Goal: Information Seeking & Learning: Learn about a topic

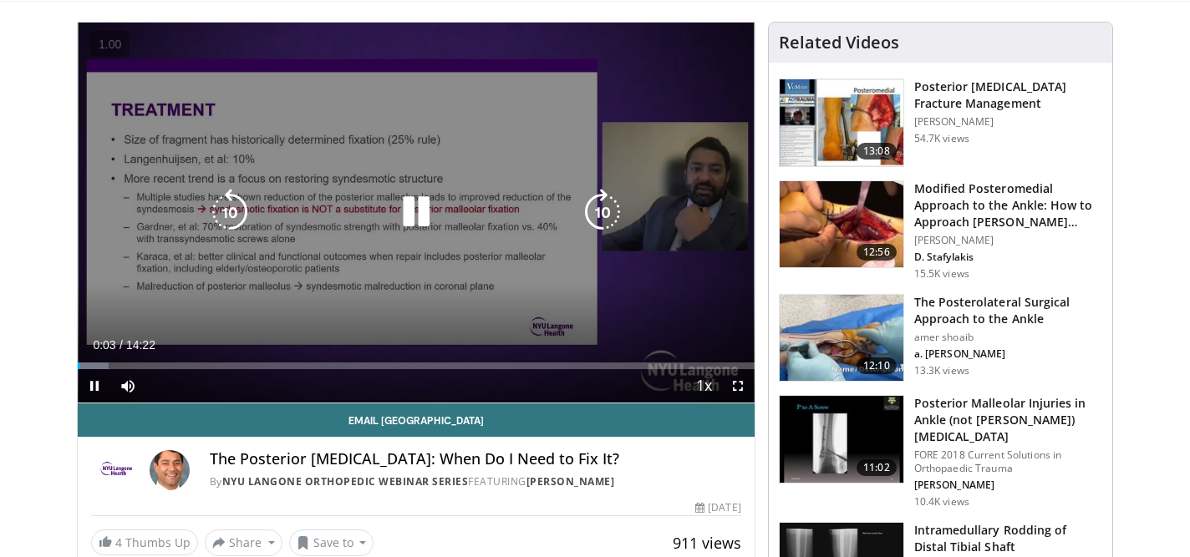
scroll to position [27, 0]
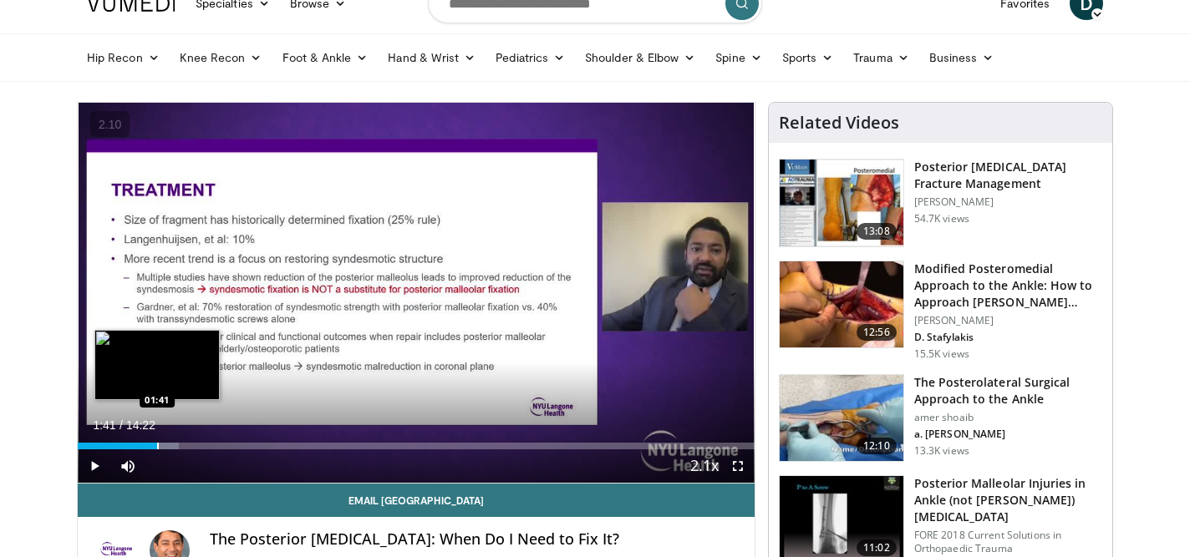
click at [157, 444] on div "Progress Bar" at bounding box center [158, 446] width 2 height 7
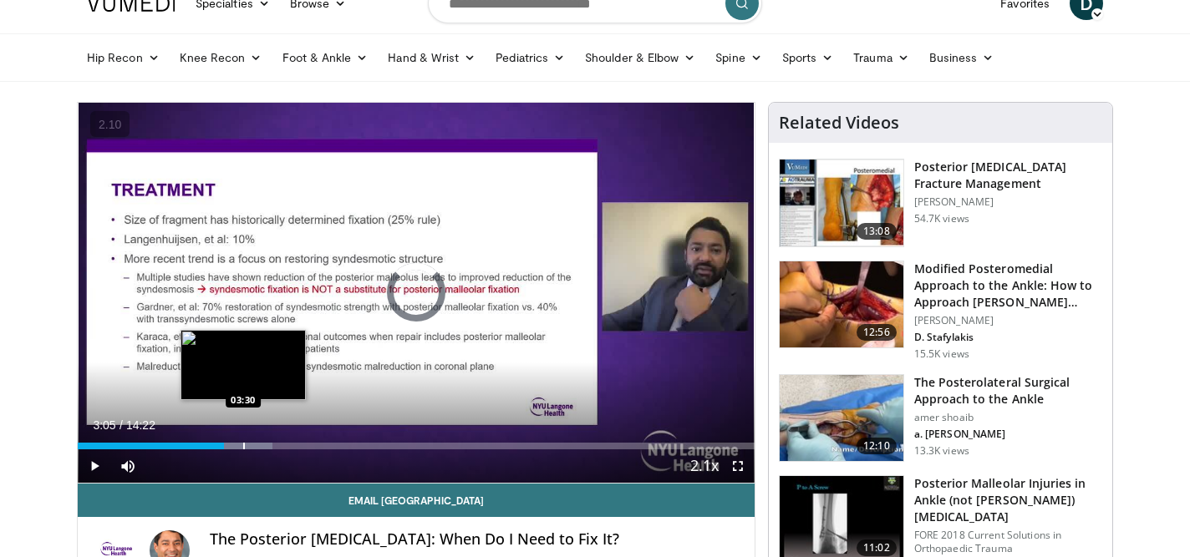
click at [243, 440] on div "Loaded : 28.76% 03:05 03:30" at bounding box center [416, 442] width 677 height 16
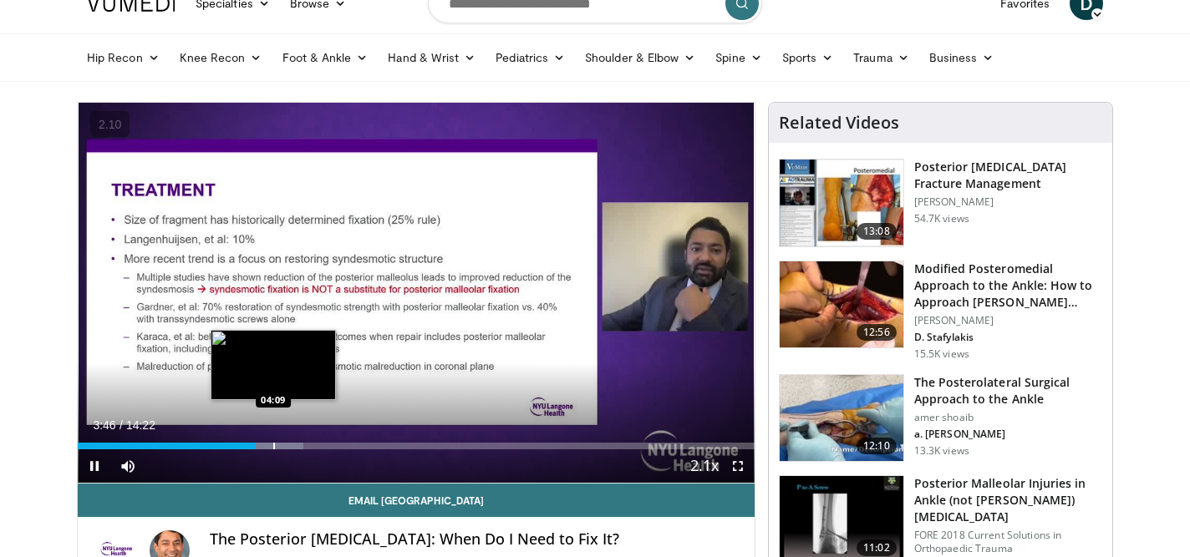
click at [273, 445] on div "Progress Bar" at bounding box center [274, 446] width 2 height 7
click at [287, 446] on div "Loaded : 36.82% 04:11 04:26" at bounding box center [416, 446] width 677 height 7
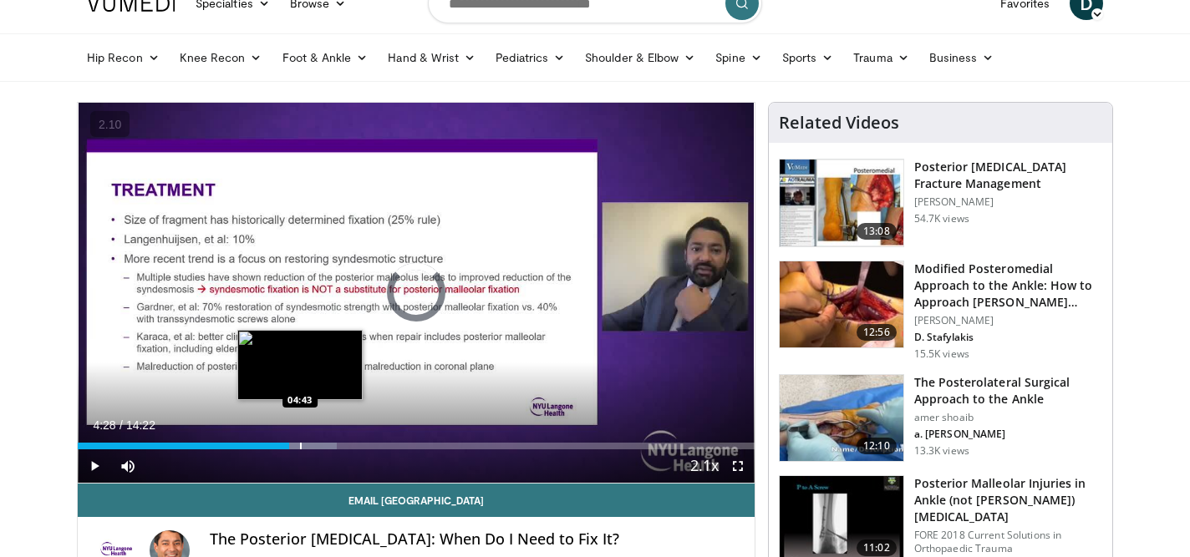
click at [300, 446] on div "Progress Bar" at bounding box center [301, 446] width 2 height 7
click at [321, 439] on div "Loaded : 40.27% 05:10 05:10" at bounding box center [416, 442] width 677 height 16
click at [309, 441] on div "Loaded : 43.72% 04:54 04:54" at bounding box center [416, 442] width 677 height 16
click at [283, 441] on div "Loaded : 43.72% 04:58 04:22" at bounding box center [416, 442] width 677 height 16
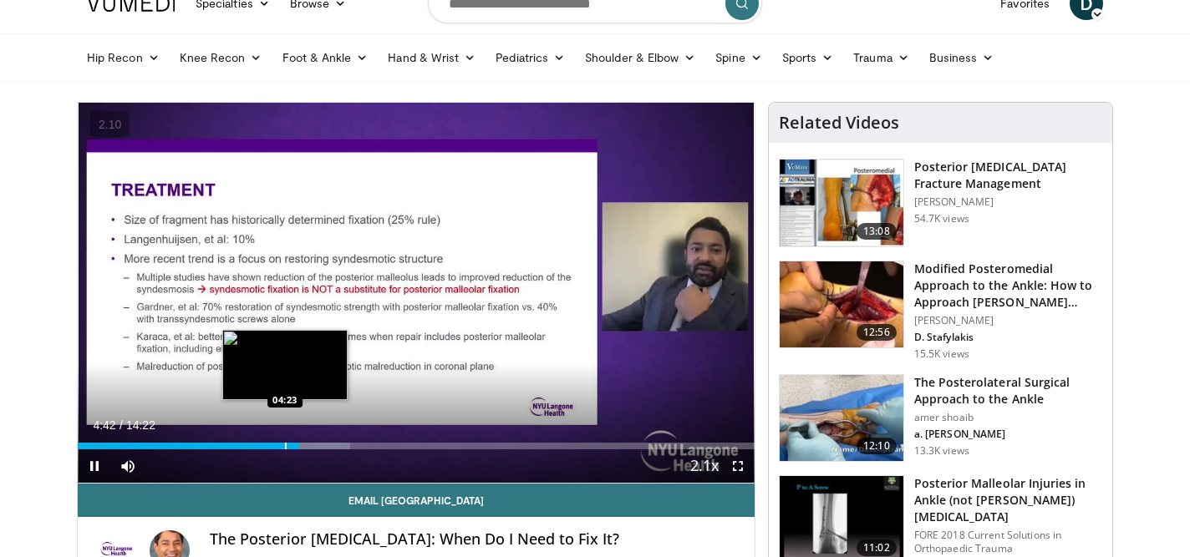
click at [286, 444] on div "Progress Bar" at bounding box center [286, 446] width 2 height 7
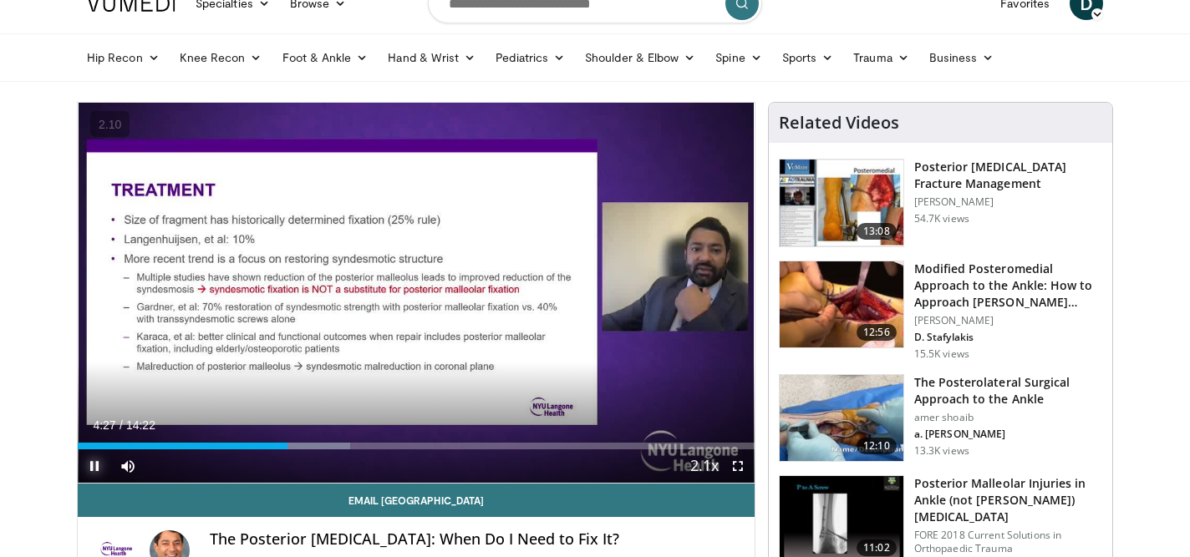
click at [93, 470] on span "Video Player" at bounding box center [94, 465] width 33 height 33
click at [94, 471] on span "Video Player" at bounding box center [94, 465] width 33 height 33
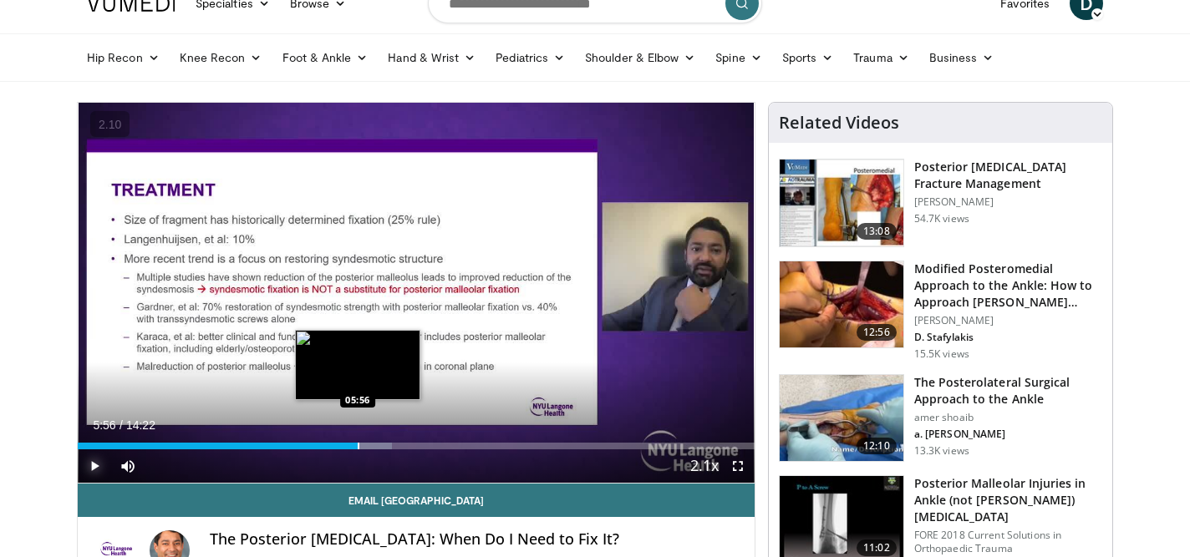
click at [358, 443] on div "Progress Bar" at bounding box center [359, 446] width 2 height 7
click at [370, 444] on div "Progress Bar" at bounding box center [371, 446] width 2 height 7
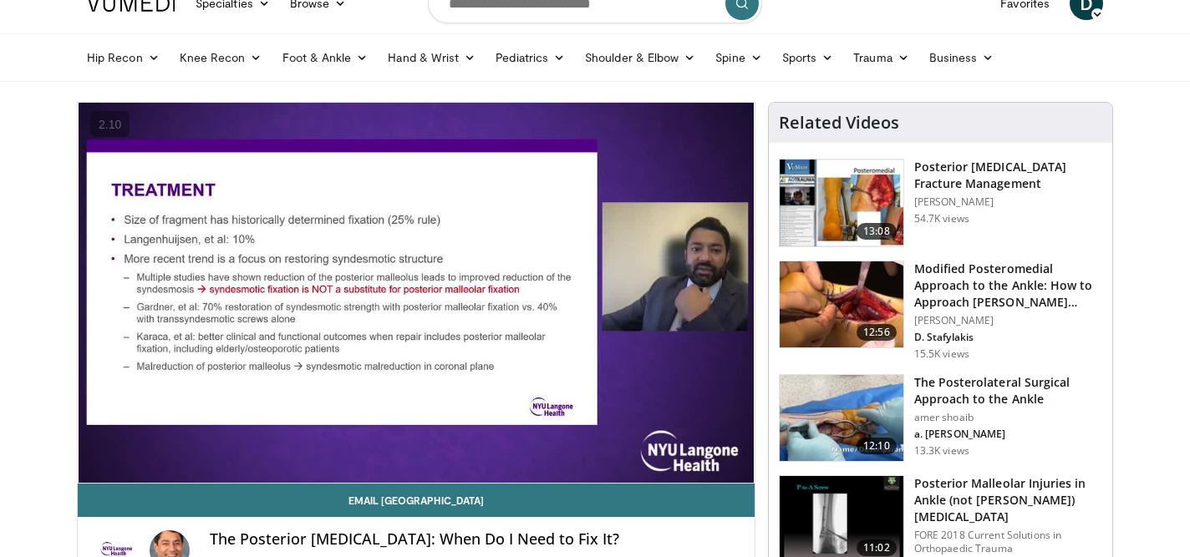
click at [384, 448] on video-js "**********" at bounding box center [416, 293] width 677 height 381
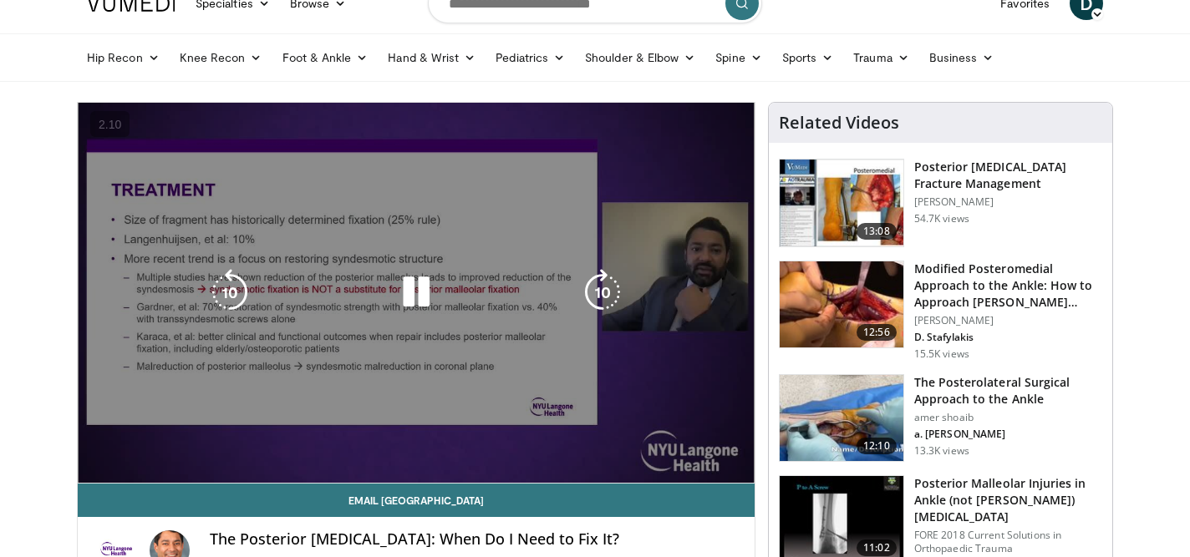
click at [409, 444] on div "10 seconds Tap to unmute" at bounding box center [416, 293] width 677 height 380
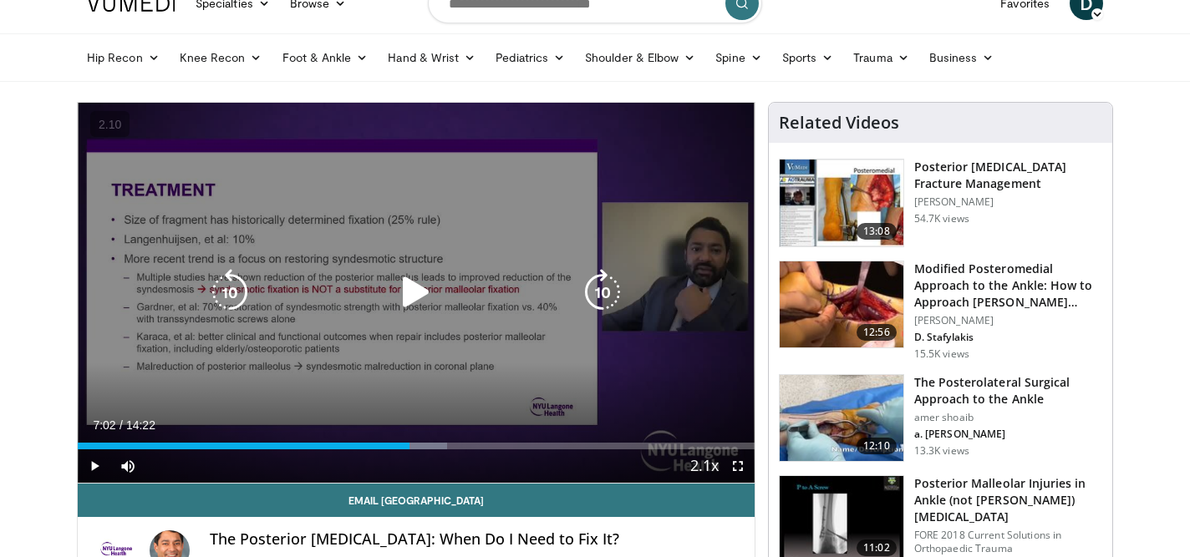
click at [0, 0] on div "Progress Bar" at bounding box center [0, 0] width 0 height 0
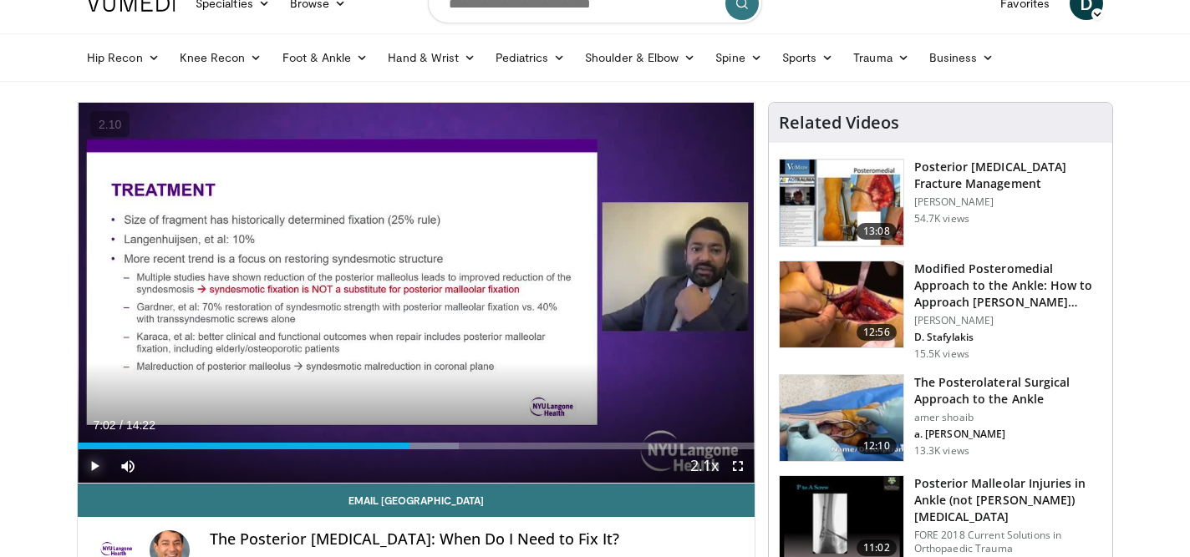
click at [90, 461] on span "Video Player" at bounding box center [94, 465] width 33 height 33
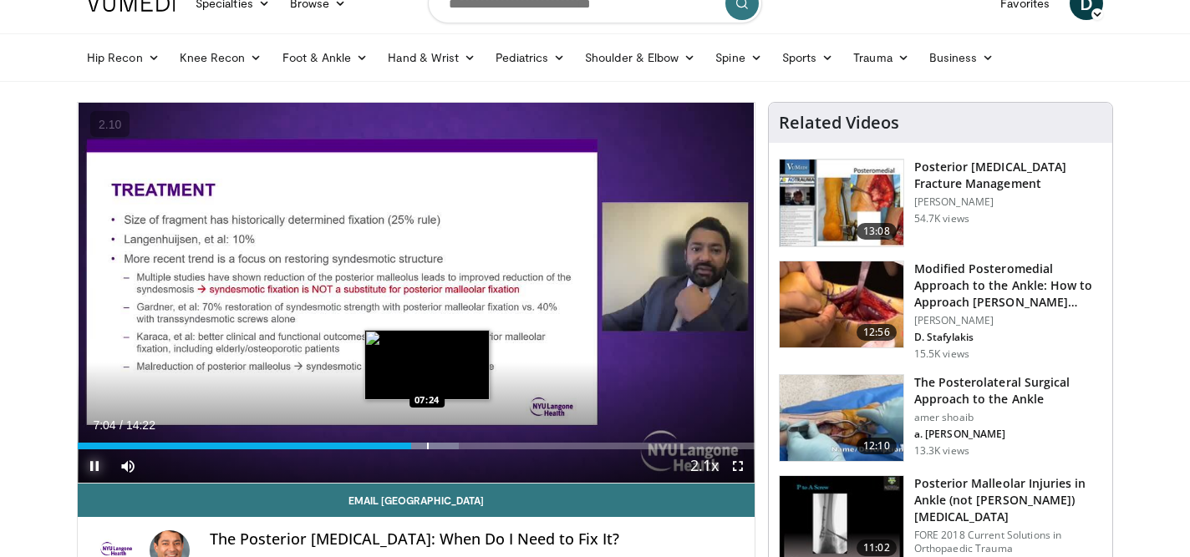
click at [427, 445] on div "Progress Bar" at bounding box center [428, 446] width 2 height 7
click at [447, 444] on div "Progress Bar" at bounding box center [448, 446] width 2 height 7
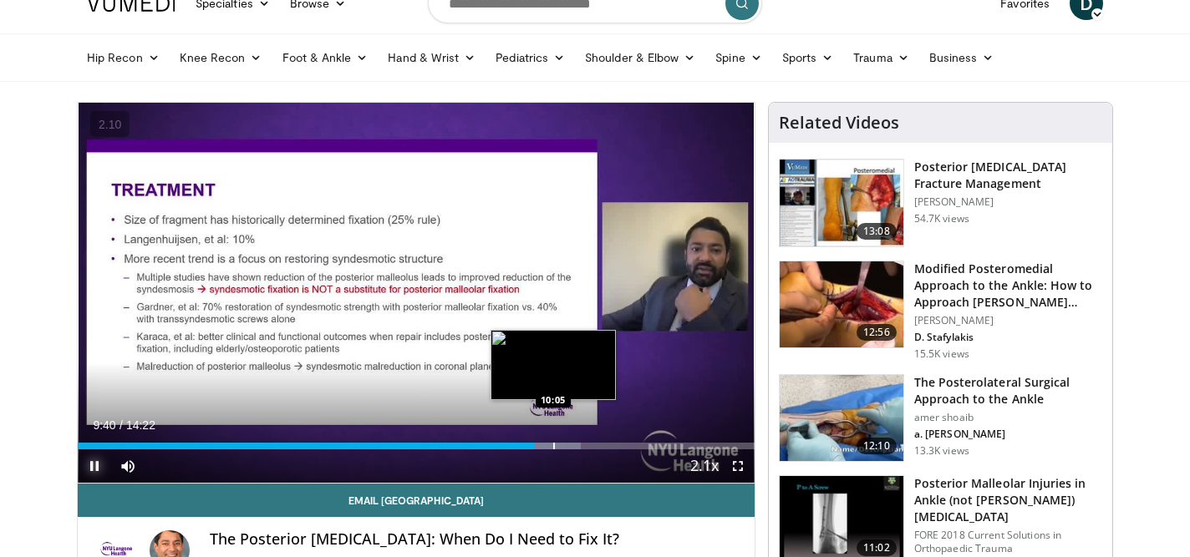
click at [553, 444] on div "Progress Bar" at bounding box center [554, 446] width 2 height 7
click at [566, 444] on div "Progress Bar" at bounding box center [567, 446] width 2 height 7
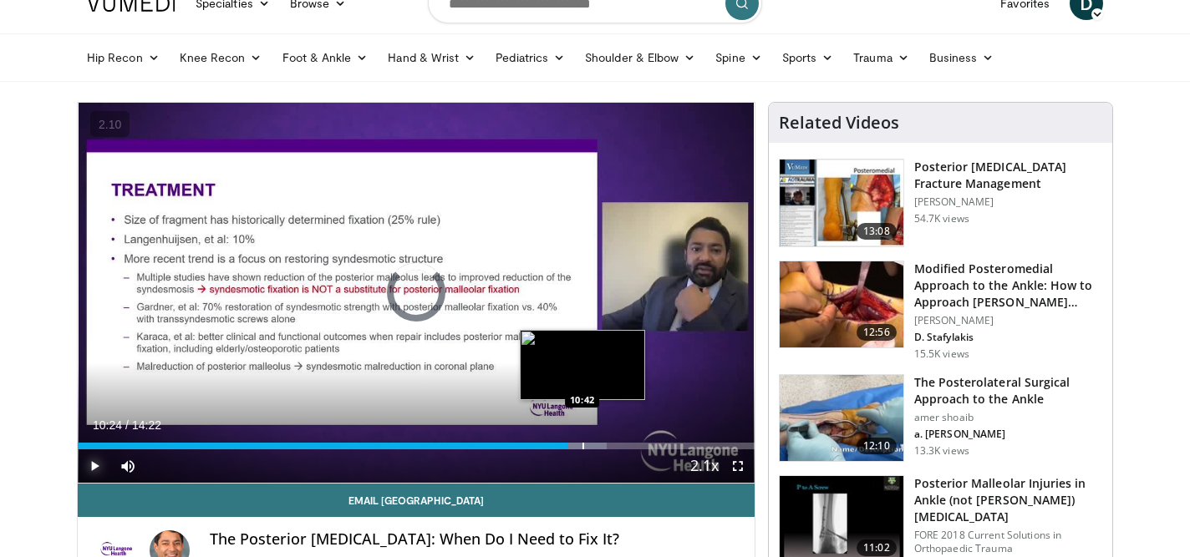
click at [582, 446] on div "Progress Bar" at bounding box center [583, 446] width 2 height 7
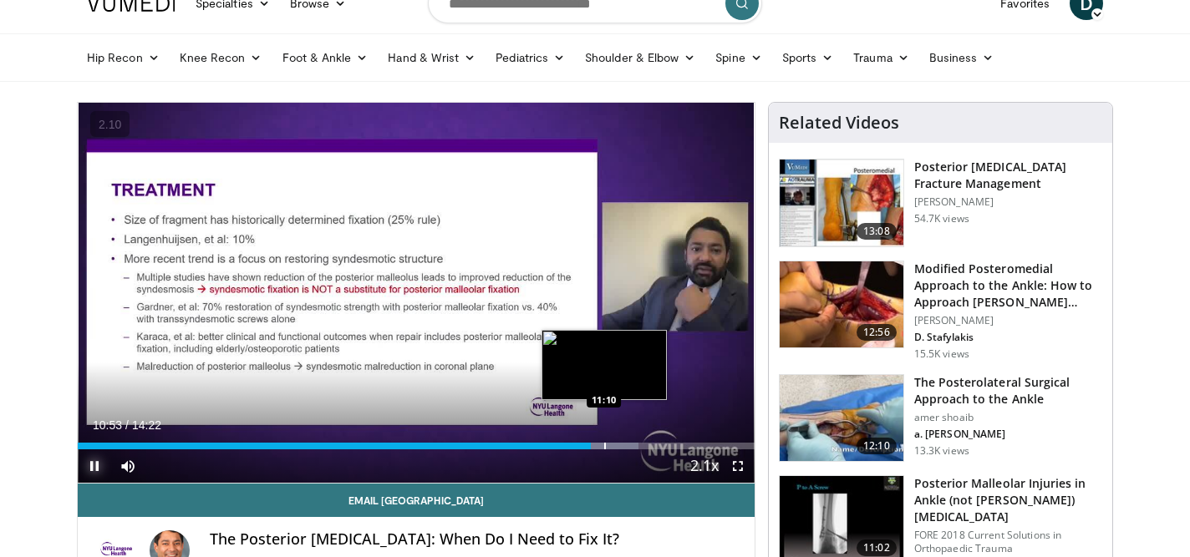
click at [604, 443] on div "Progress Bar" at bounding box center [605, 446] width 2 height 7
click at [623, 444] on div "Progress Bar" at bounding box center [624, 446] width 2 height 7
click at [617, 444] on div "Progress Bar" at bounding box center [618, 446] width 2 height 7
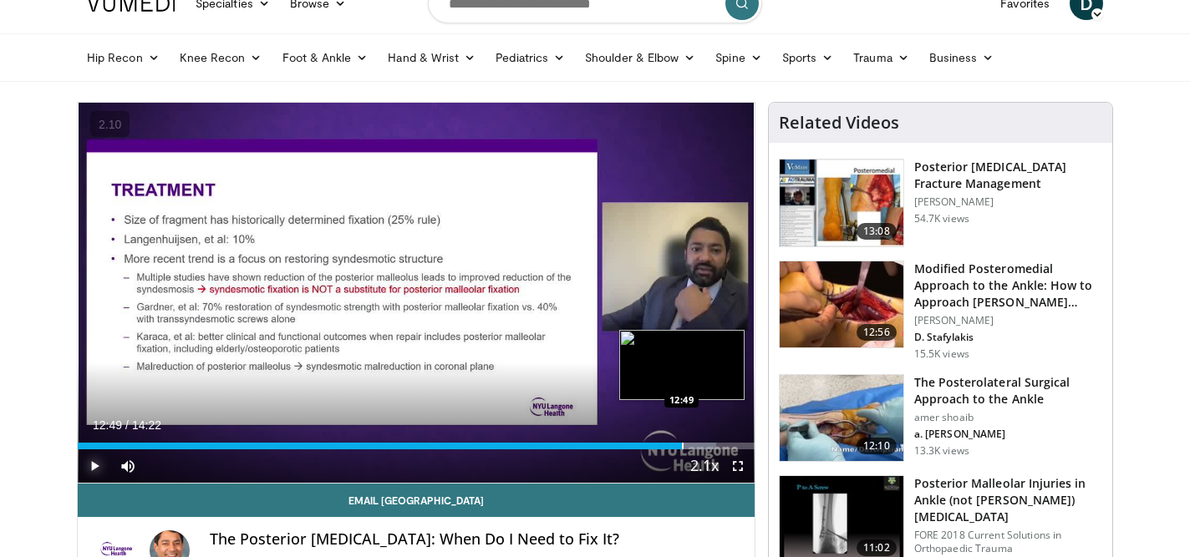
click at [682, 444] on div "Progress Bar" at bounding box center [683, 446] width 2 height 7
click at [678, 441] on div "Loaded : 97.54% 12:55 12:46" at bounding box center [416, 442] width 677 height 16
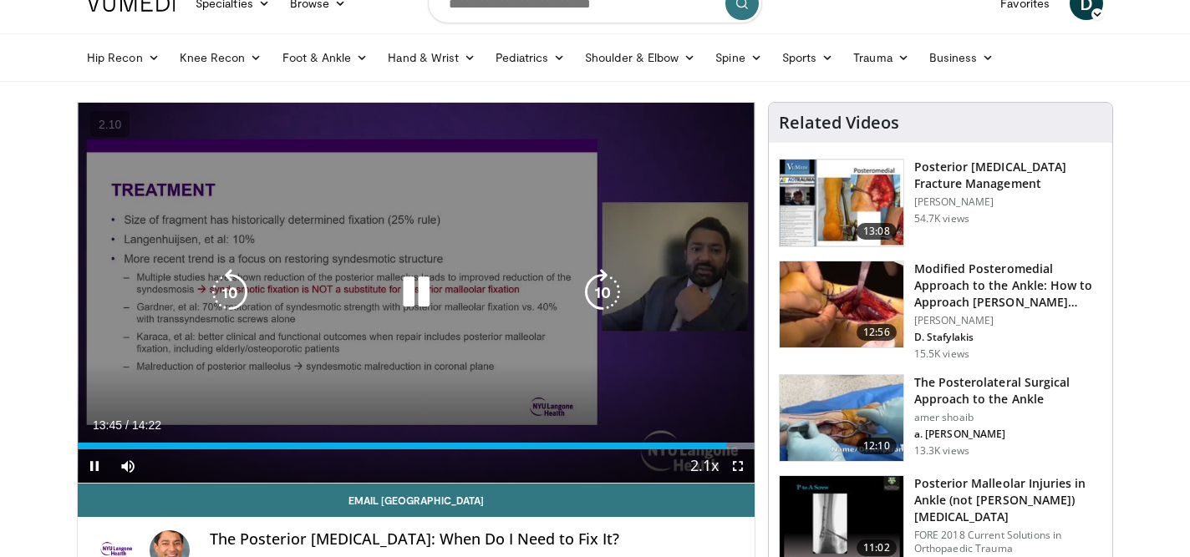
click at [418, 298] on icon "Video Player" at bounding box center [416, 292] width 47 height 47
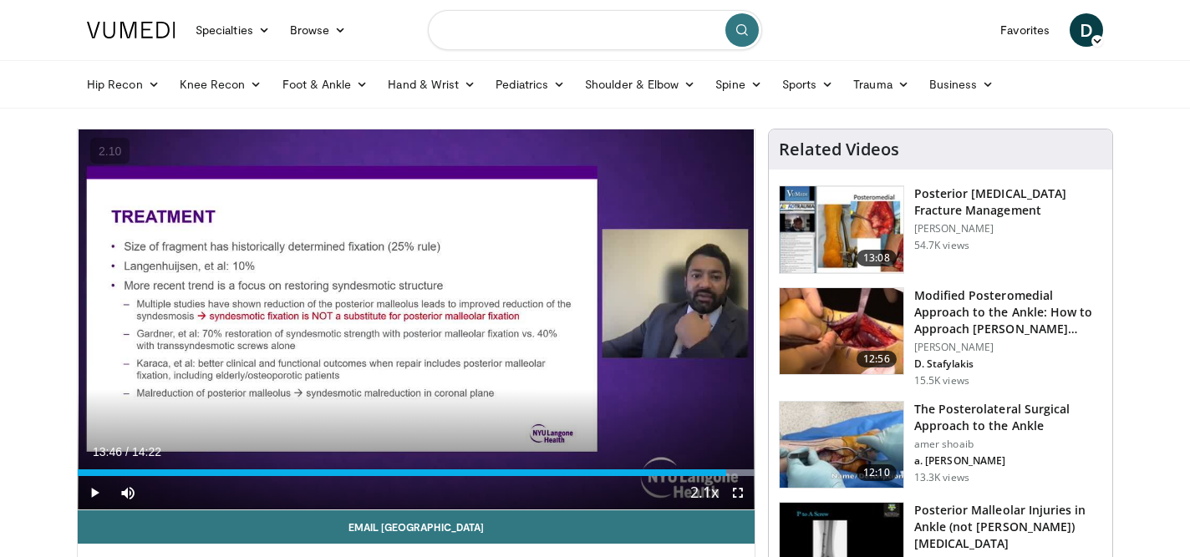
click at [493, 40] on input "Search topics, interventions" at bounding box center [595, 30] width 334 height 40
type input "**********"
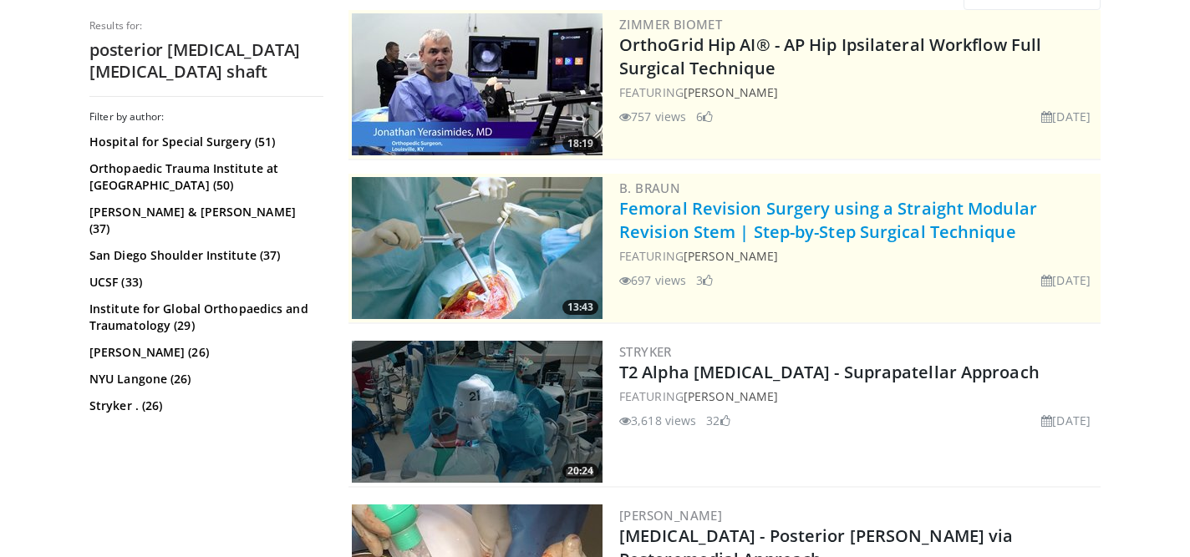
scroll to position [194, 0]
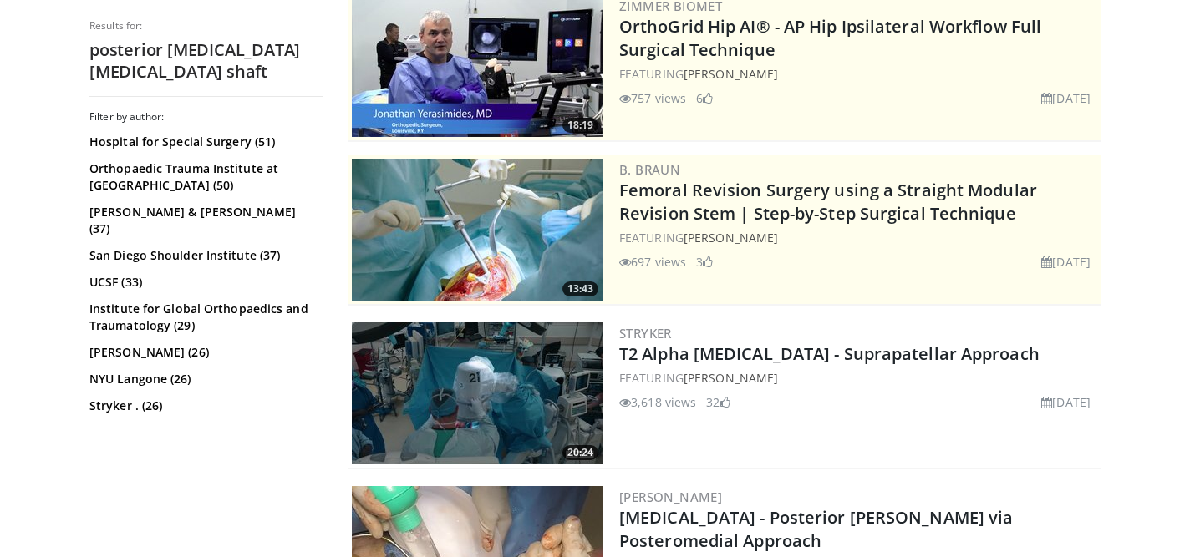
click at [557, 388] on img at bounding box center [477, 393] width 251 height 142
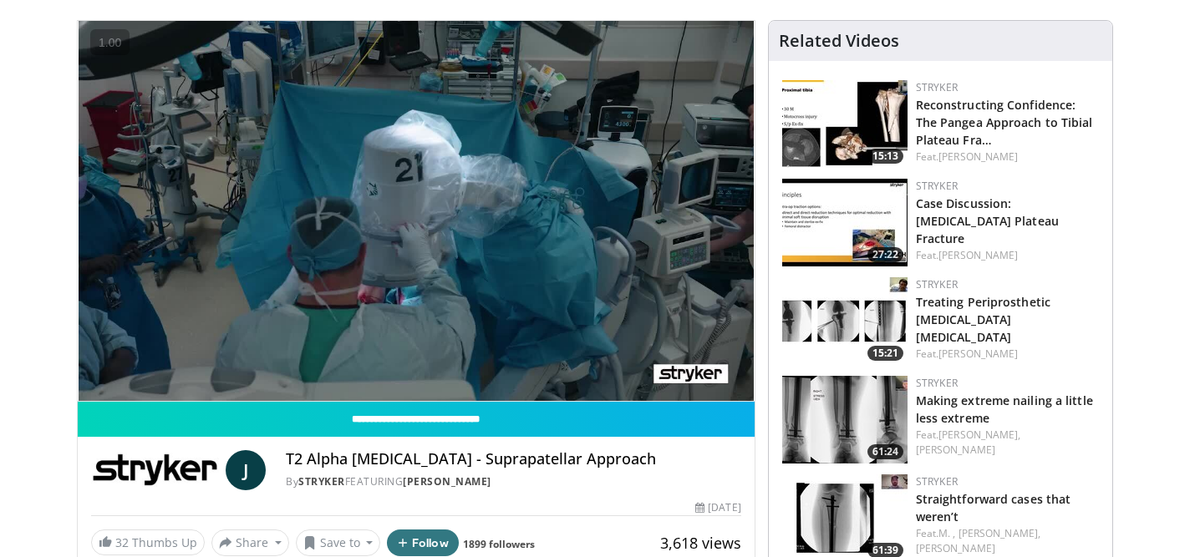
scroll to position [42, 0]
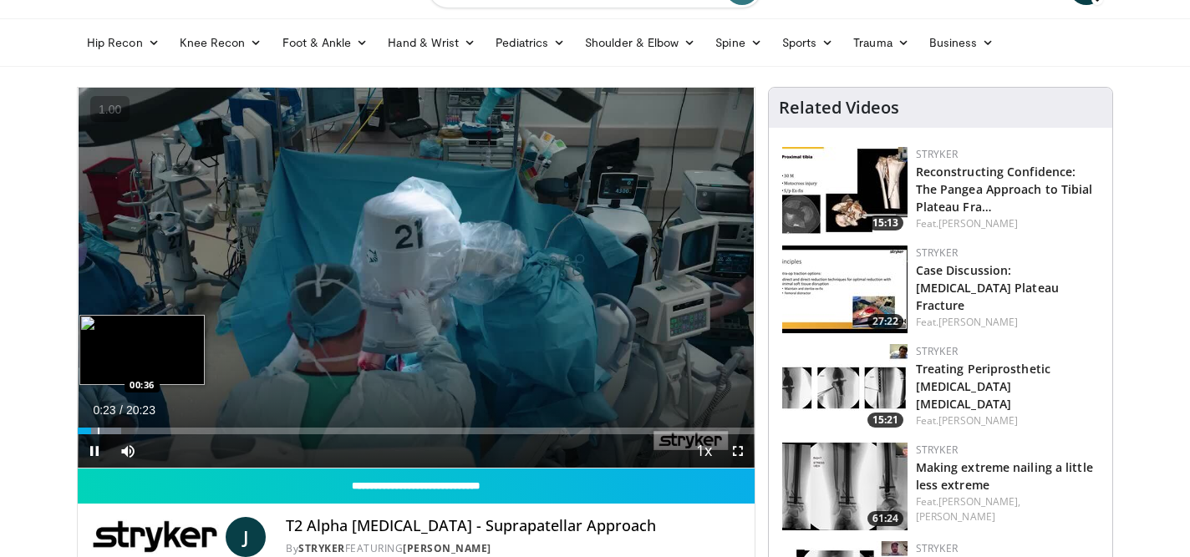
click at [98, 429] on div "Progress Bar" at bounding box center [99, 431] width 2 height 7
click at [115, 428] on div "Progress Bar" at bounding box center [116, 431] width 2 height 7
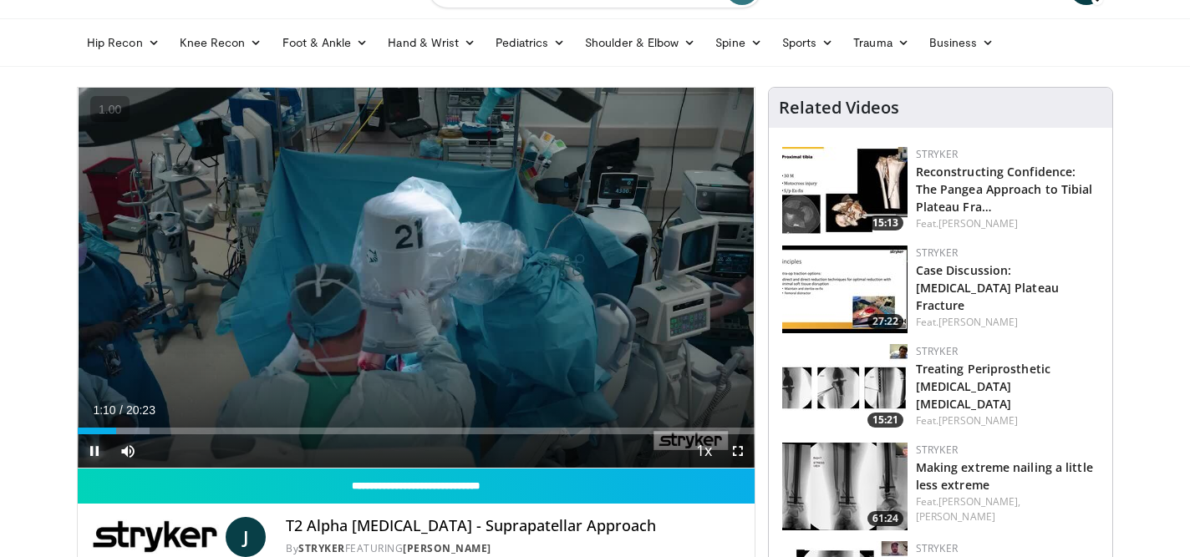
click at [98, 453] on span "Video Player" at bounding box center [94, 450] width 33 height 33
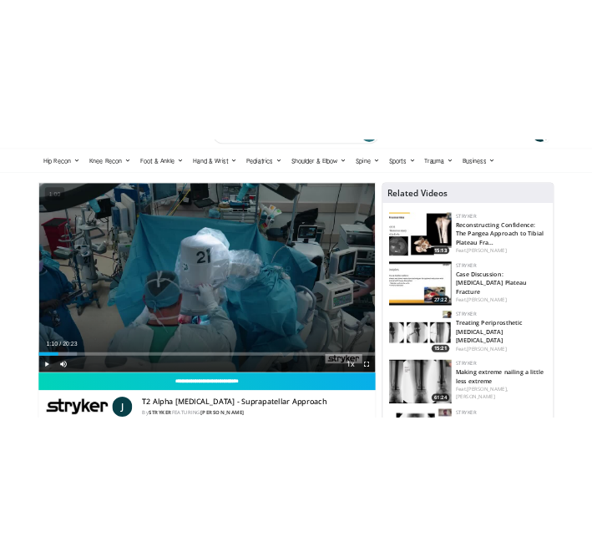
scroll to position [0, 0]
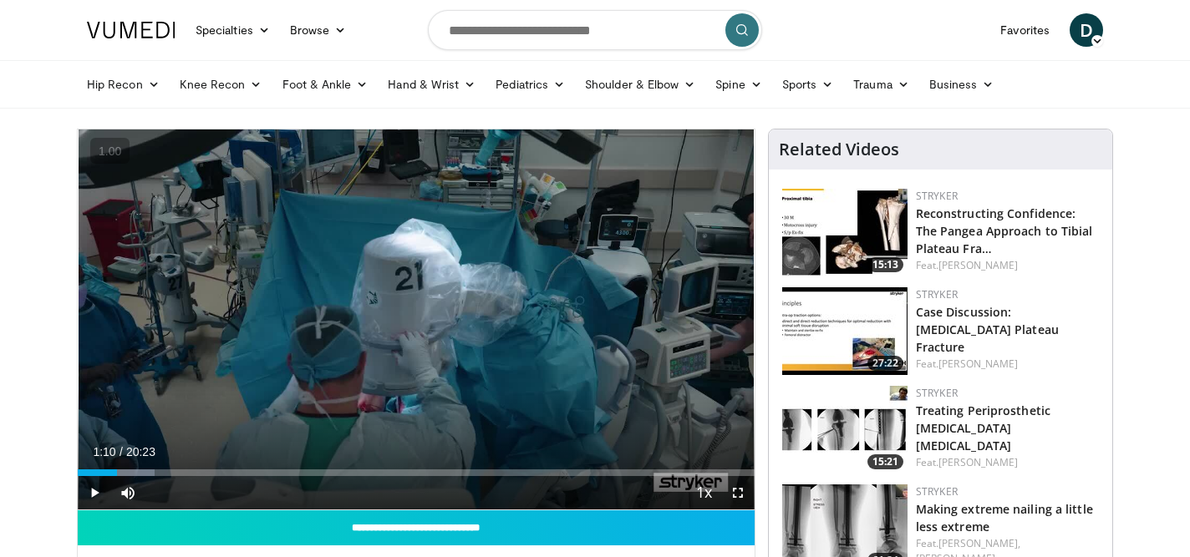
drag, startPoint x: 140, startPoint y: 28, endPoint x: 209, endPoint y: 11, distance: 71.3
click at [0, 0] on header "Specialties Adult & Family Medicine Allergy, Asthma, Immunology Anesthesiology …" at bounding box center [595, 54] width 1190 height 109
click at [94, 491] on span "Video Player" at bounding box center [94, 492] width 33 height 33
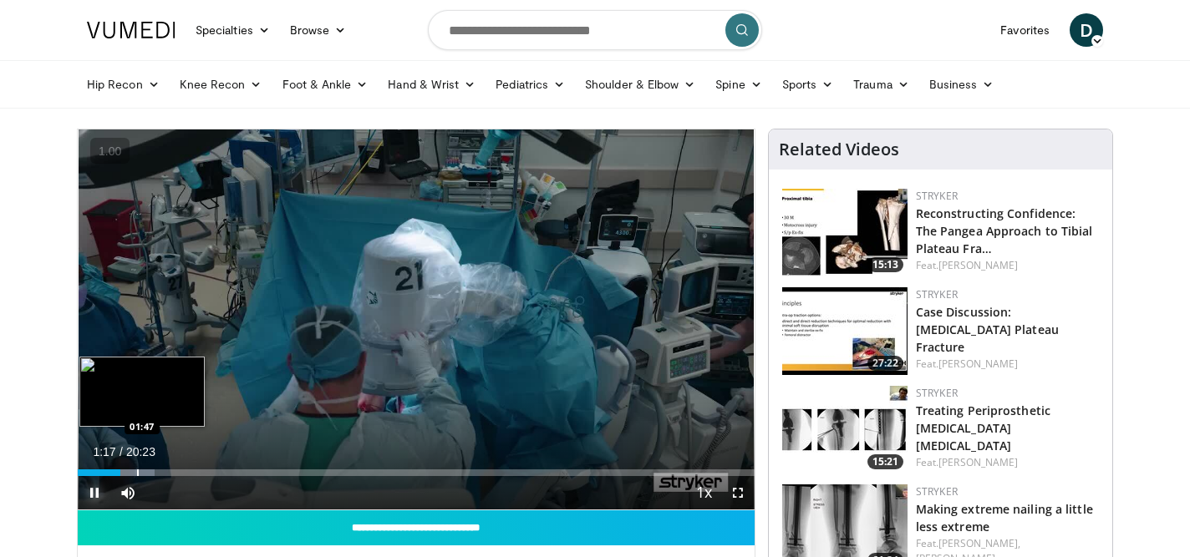
click at [136, 473] on div "Loaded : 11.34% 01:17 01:47" at bounding box center [416, 473] width 677 height 7
click at [133, 471] on div "Progress Bar" at bounding box center [134, 473] width 2 height 7
click at [124, 473] on div "Progress Bar" at bounding box center [125, 473] width 2 height 7
click at [127, 471] on div "Progress Bar" at bounding box center [128, 473] width 2 height 7
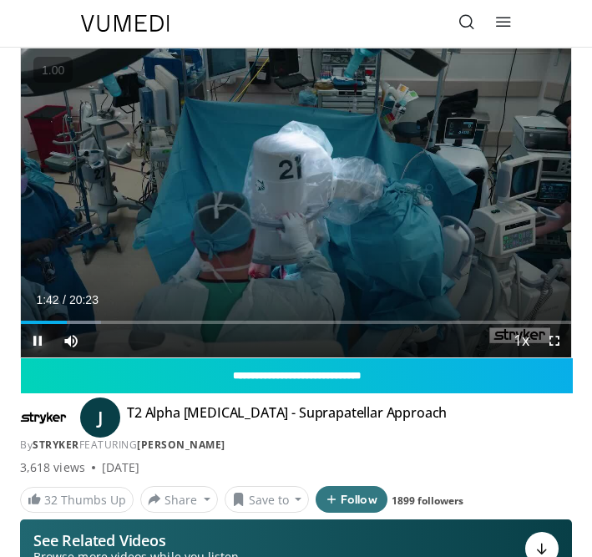
click at [38, 343] on span "Video Player" at bounding box center [37, 340] width 33 height 33
click at [36, 344] on span "Video Player" at bounding box center [37, 340] width 33 height 33
click at [36, 339] on span "Video Player" at bounding box center [37, 340] width 33 height 33
click at [38, 344] on span "Video Player" at bounding box center [37, 340] width 33 height 33
click at [40, 343] on span "Video Player" at bounding box center [37, 340] width 33 height 33
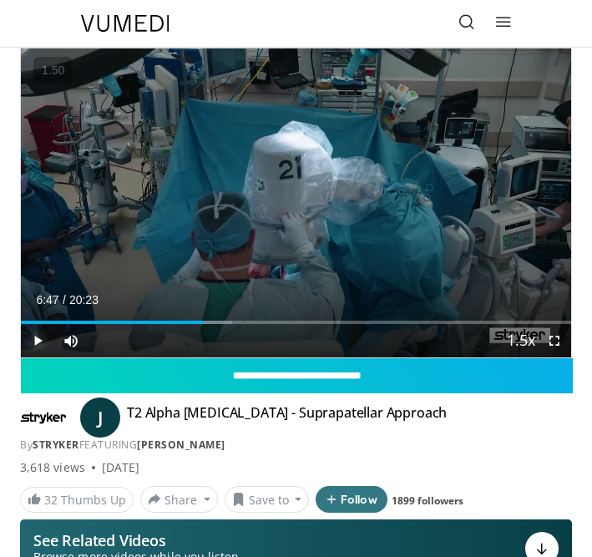
click at [35, 341] on span "Video Player" at bounding box center [37, 340] width 33 height 33
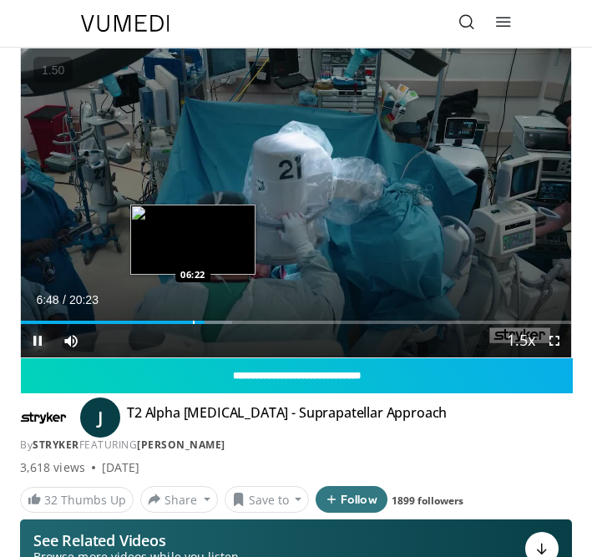
click at [190, 320] on div "Loaded : 38.45% 06:48 06:22" at bounding box center [296, 316] width 551 height 16
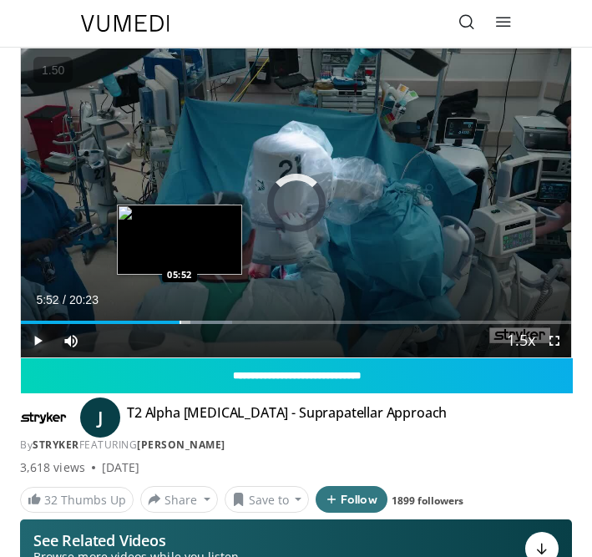
click at [180, 322] on div "Progress Bar" at bounding box center [181, 322] width 2 height 3
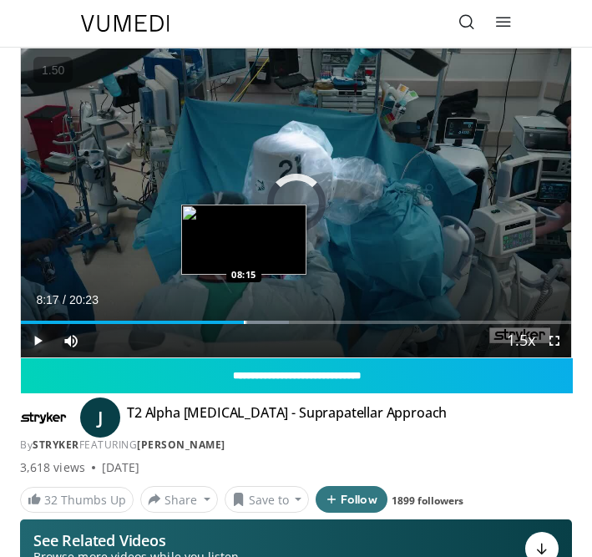
click at [244, 322] on div "Progress Bar" at bounding box center [245, 322] width 2 height 3
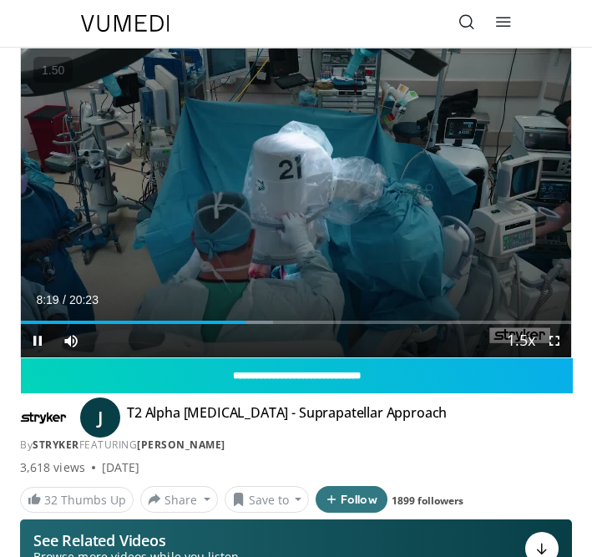
click at [224, 324] on div "Current Time 8:19 / Duration 20:23 Pause Skip Backward Skip Forward Mute 11% Lo…" at bounding box center [296, 340] width 551 height 33
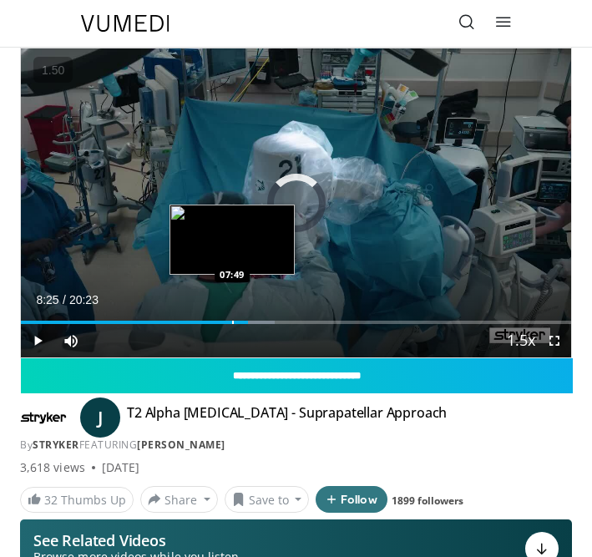
click at [232, 321] on div "Progress Bar" at bounding box center [233, 322] width 2 height 3
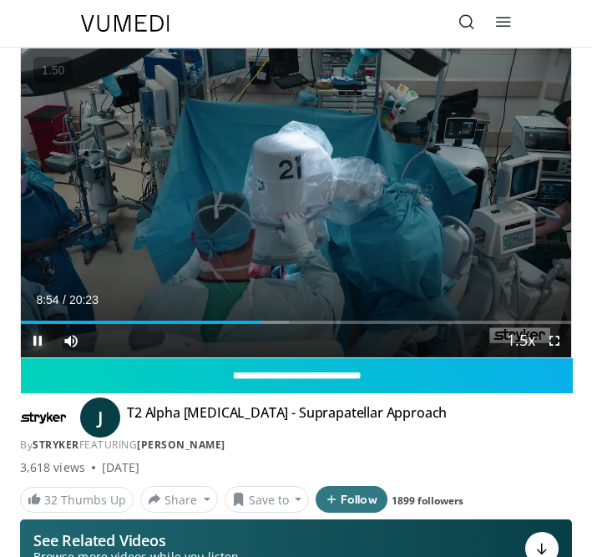
click at [35, 342] on span "Video Player" at bounding box center [37, 340] width 33 height 33
click at [38, 341] on span "Video Player" at bounding box center [37, 340] width 33 height 33
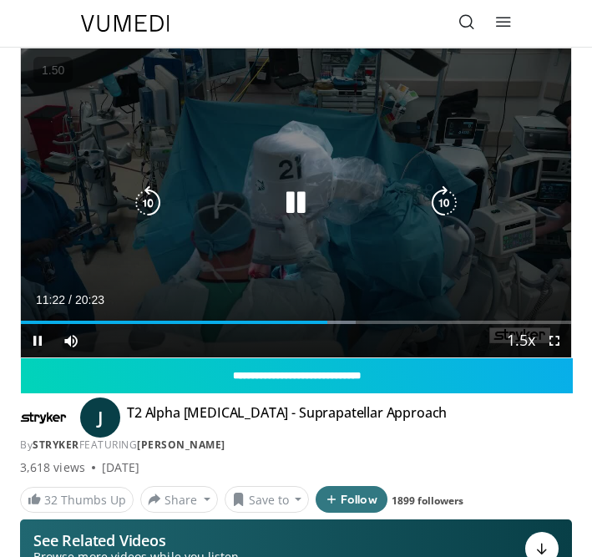
click at [151, 204] on icon "Video Player" at bounding box center [147, 202] width 33 height 33
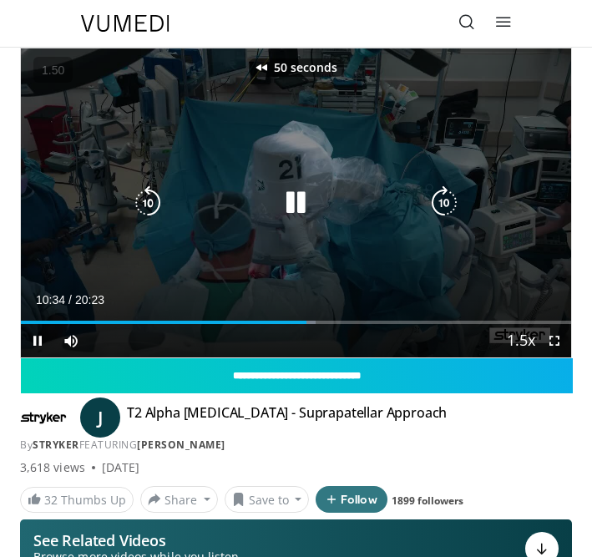
click at [151, 204] on icon "Video Player" at bounding box center [147, 202] width 33 height 33
click at [150, 199] on icon "Video Player" at bounding box center [147, 202] width 33 height 33
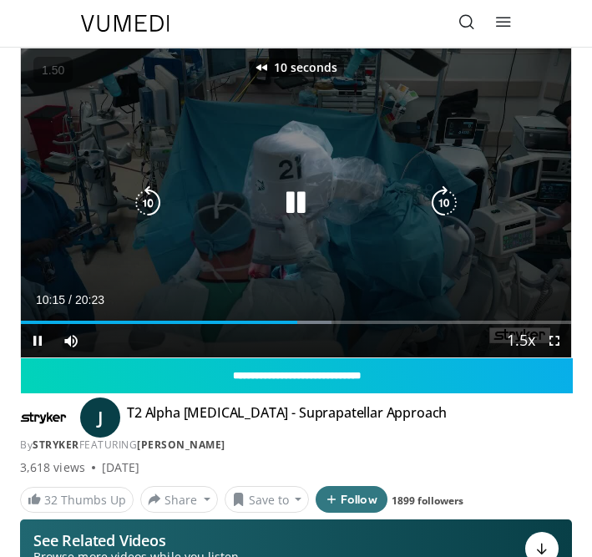
click at [150, 199] on icon "Video Player" at bounding box center [147, 202] width 33 height 33
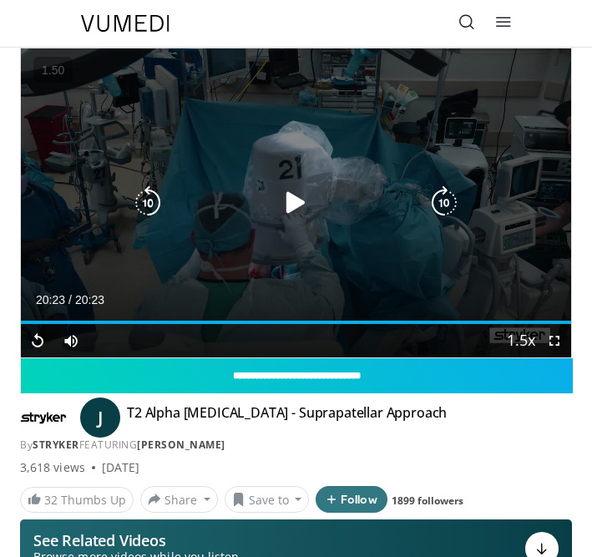
click at [287, 201] on icon "Video Player" at bounding box center [295, 202] width 33 height 33
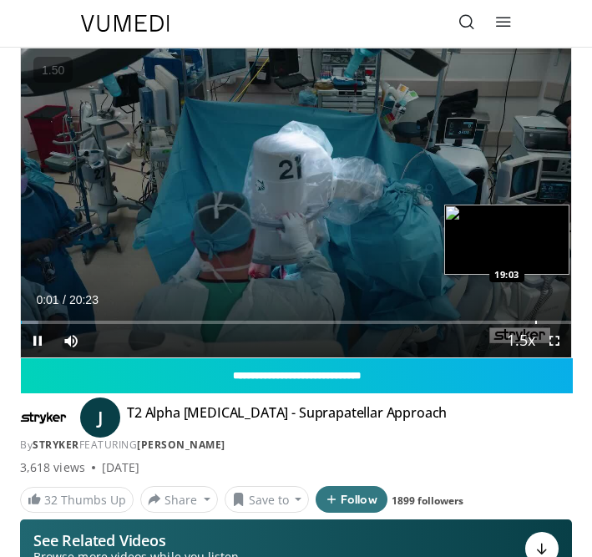
click at [536, 317] on div "Loaded : 3.24% 00:01 19:03" at bounding box center [296, 316] width 551 height 16
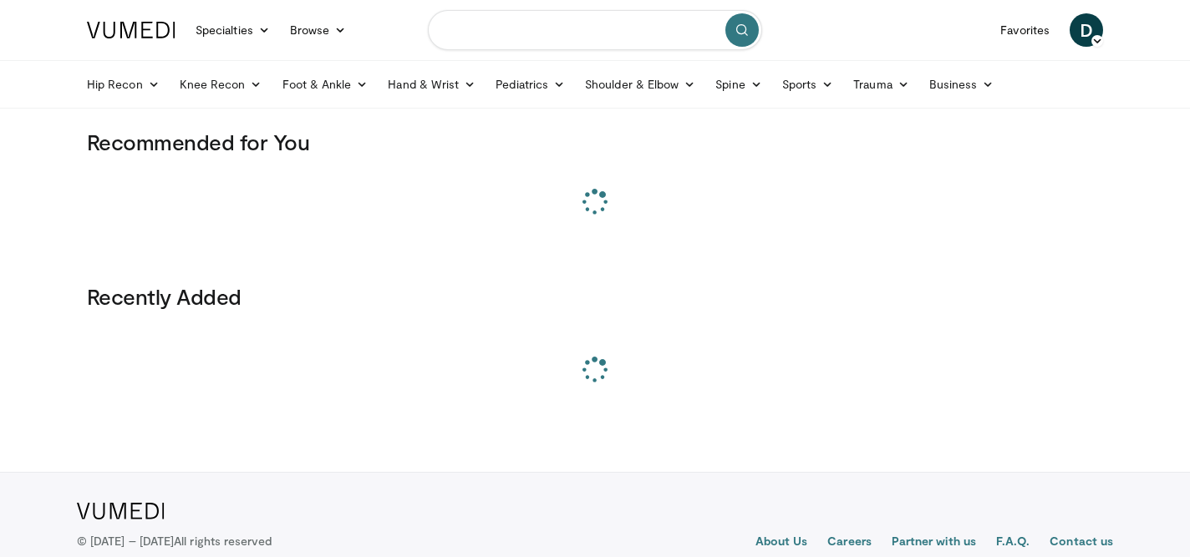
click at [475, 31] on input "Search topics, interventions" at bounding box center [595, 30] width 334 height 40
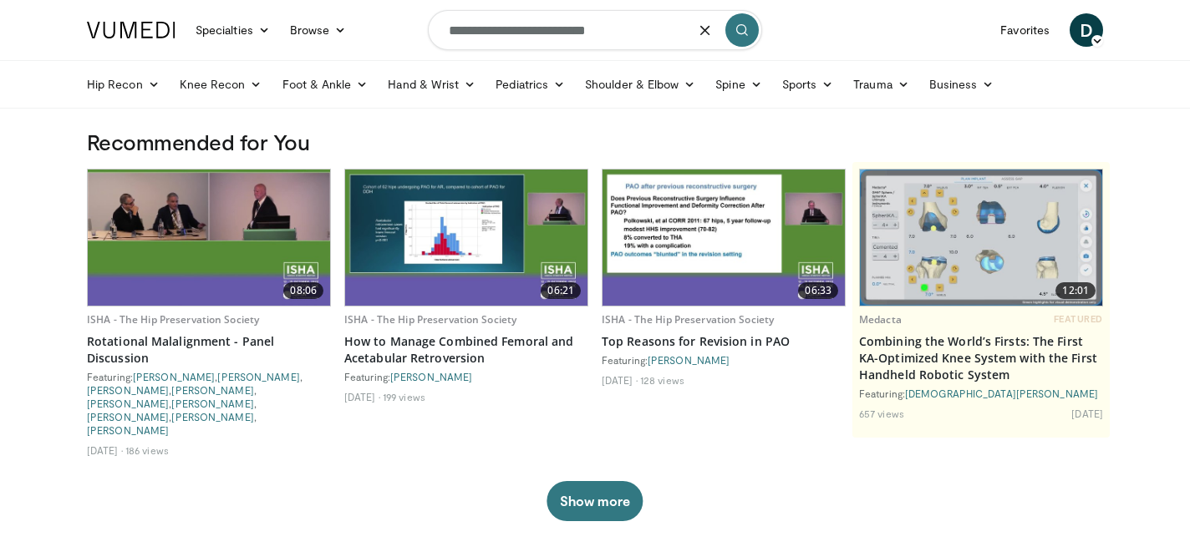
type input "**********"
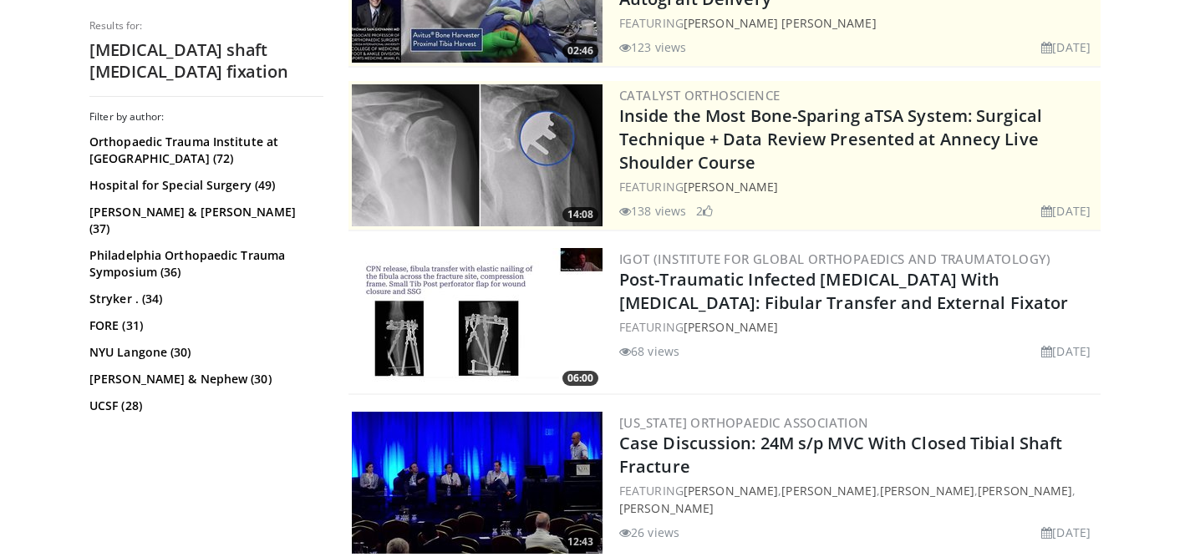
scroll to position [474, 0]
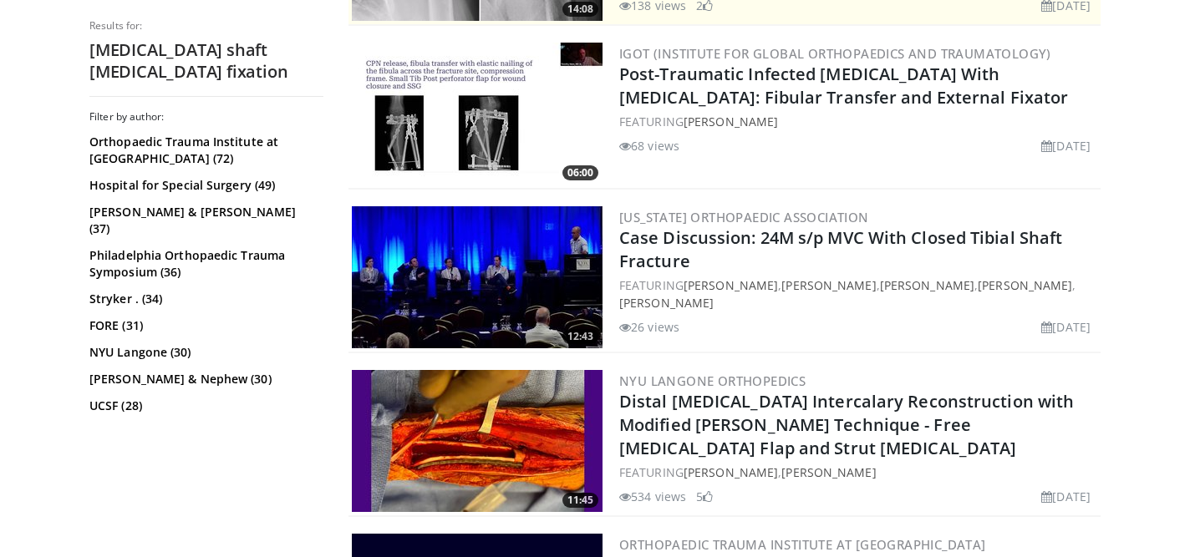
click at [547, 270] on img at bounding box center [477, 277] width 251 height 142
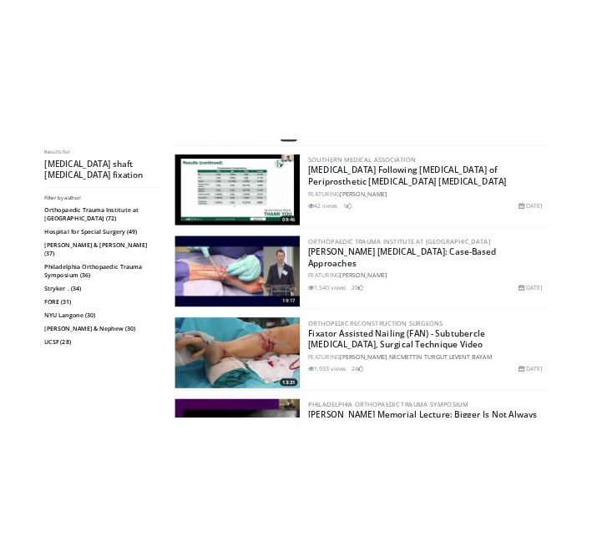
scroll to position [2988, 0]
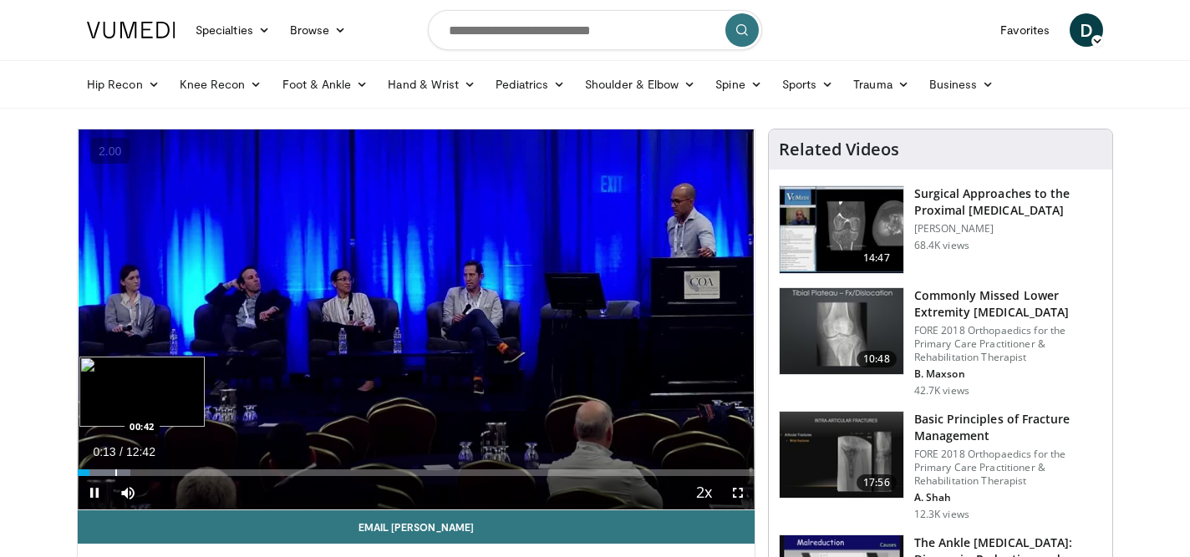
click at [115, 470] on div "Progress Bar" at bounding box center [116, 473] width 2 height 7
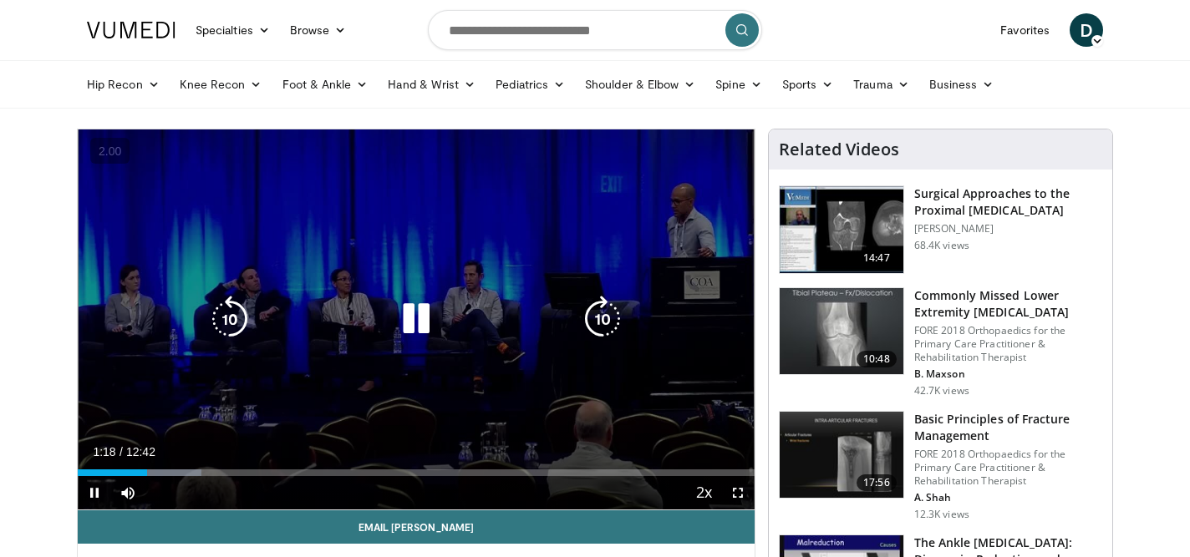
click at [161, 470] on div "Loaded : 18.22% 01:18 01:25" at bounding box center [416, 473] width 677 height 7
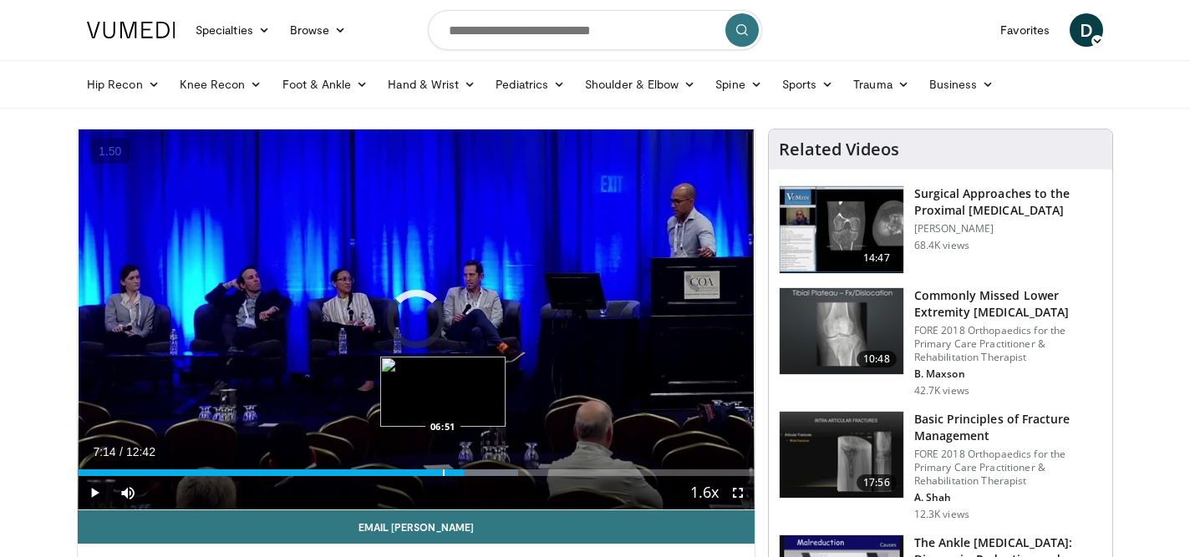
click at [443, 475] on div "Progress Bar" at bounding box center [444, 473] width 2 height 7
click at [423, 467] on div "Loaded : 65.08% 06:51 06:32" at bounding box center [416, 468] width 677 height 16
